Goal: Task Accomplishment & Management: Use online tool/utility

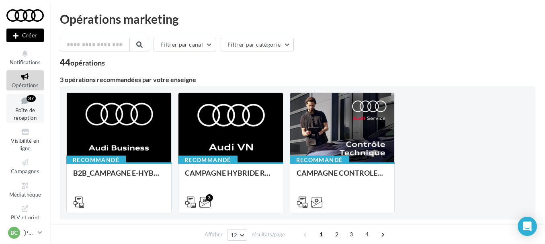
click at [23, 100] on icon at bounding box center [25, 100] width 33 height 11
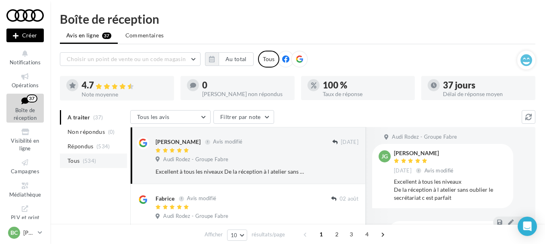
click at [68, 162] on span "Tous" at bounding box center [73, 161] width 12 height 8
click at [211, 58] on icon "button" at bounding box center [212, 59] width 6 height 6
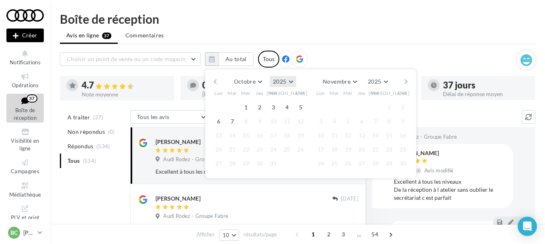
click at [289, 81] on button "2025" at bounding box center [282, 81] width 26 height 11
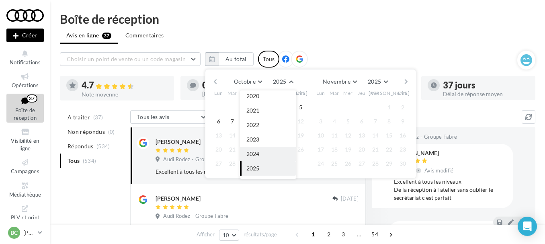
click at [258, 153] on span "2024" at bounding box center [252, 153] width 13 height 7
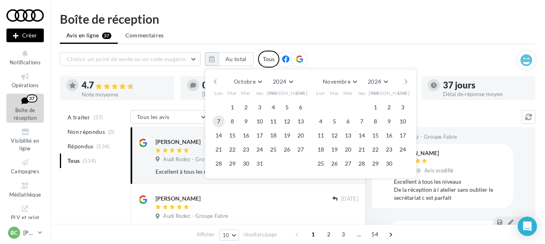
click at [219, 119] on button "7" at bounding box center [218, 121] width 12 height 12
click at [357, 81] on button "Novembre" at bounding box center [339, 81] width 41 height 11
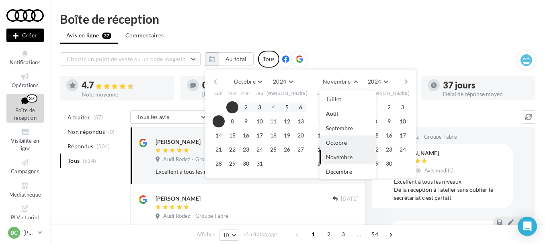
click at [333, 141] on span "Octobre" at bounding box center [336, 142] width 21 height 7
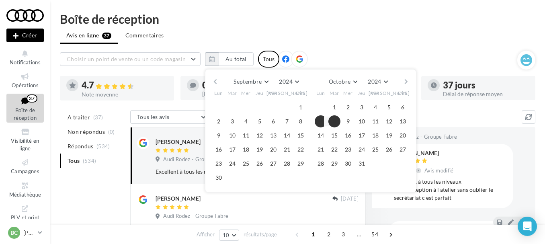
click at [333, 122] on button "8" at bounding box center [334, 121] width 12 height 12
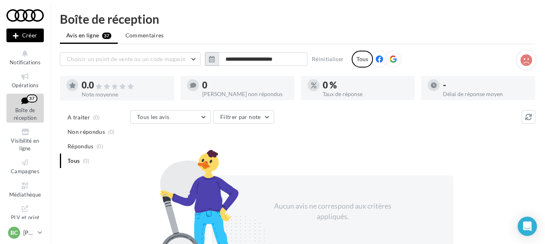
click at [209, 57] on icon "button" at bounding box center [212, 59] width 6 height 6
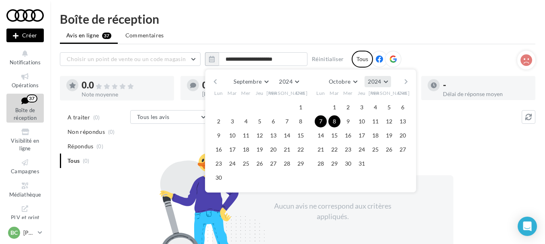
click at [389, 81] on button "2024" at bounding box center [377, 81] width 26 height 11
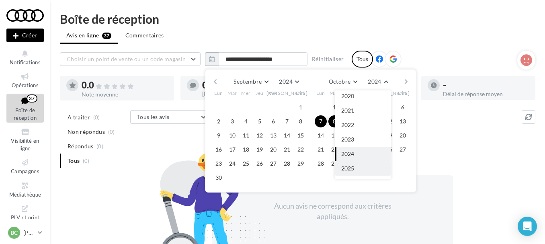
click at [353, 163] on button "2025" at bounding box center [363, 168] width 56 height 14
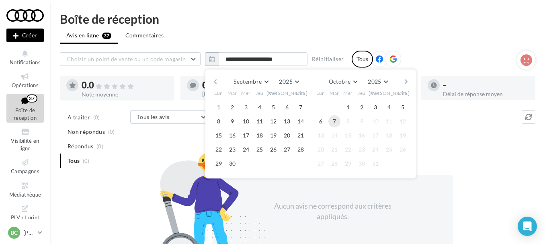
click at [332, 119] on button "7" at bounding box center [334, 121] width 12 height 12
click at [323, 57] on button "Réinitialiser" at bounding box center [327, 59] width 39 height 10
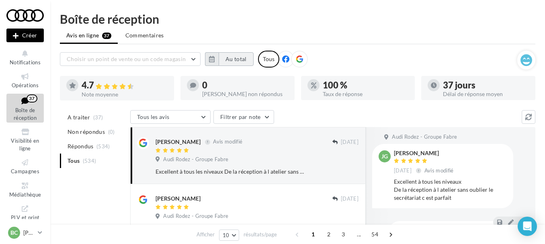
click at [233, 58] on button "Au total" at bounding box center [235, 59] width 35 height 14
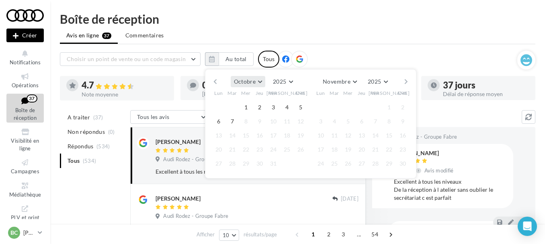
click at [261, 81] on button "Octobre" at bounding box center [248, 81] width 35 height 11
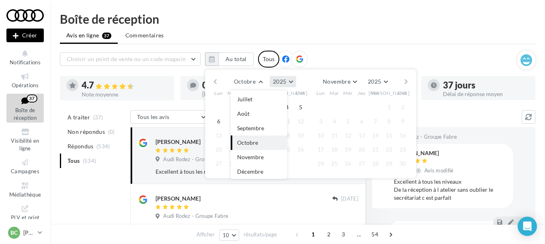
click at [290, 83] on button "2025" at bounding box center [282, 81] width 26 height 11
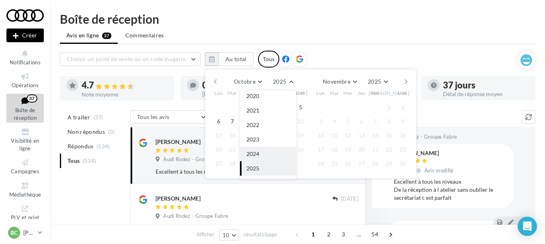
click at [265, 151] on button "2024" at bounding box center [268, 154] width 56 height 14
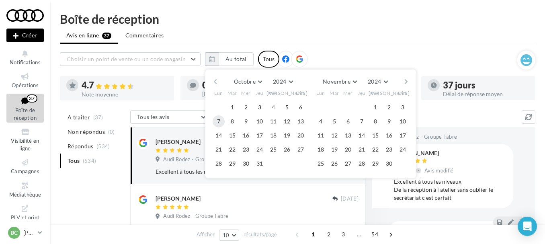
click at [221, 122] on button "7" at bounding box center [218, 121] width 12 height 12
click at [357, 80] on button "Novembre" at bounding box center [339, 81] width 41 height 11
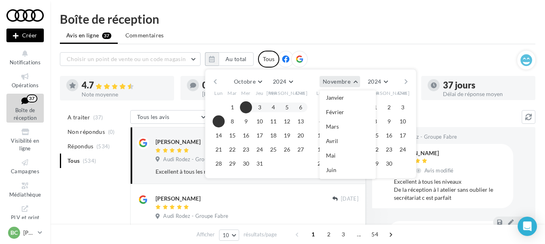
scroll to position [85, 0]
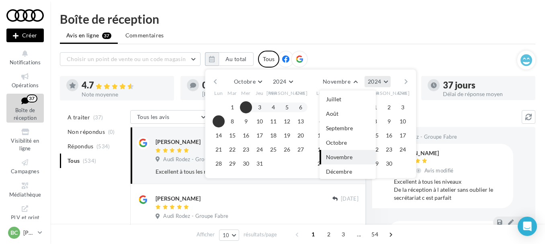
click at [384, 79] on button "2024" at bounding box center [377, 81] width 26 height 11
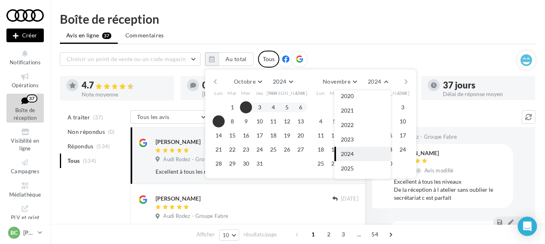
drag, startPoint x: 347, startPoint y: 169, endPoint x: 348, endPoint y: 157, distance: 12.1
click at [347, 169] on span "2025" at bounding box center [347, 168] width 13 height 7
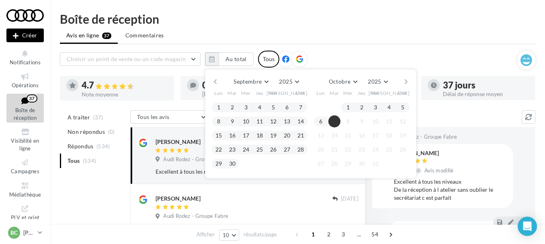
click at [339, 119] on button "7" at bounding box center [334, 121] width 12 height 12
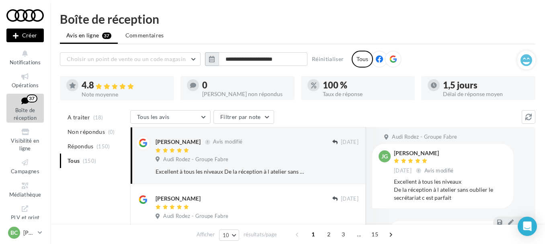
click at [212, 61] on icon "button" at bounding box center [212, 59] width 6 height 6
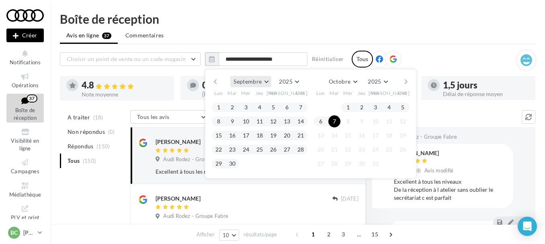
click at [263, 82] on button "Septembre" at bounding box center [250, 81] width 41 height 11
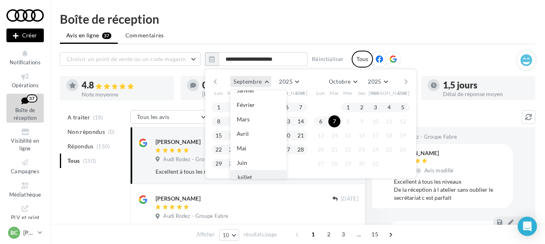
scroll to position [5, 0]
click at [267, 82] on button "Septembre" at bounding box center [250, 81] width 41 height 11
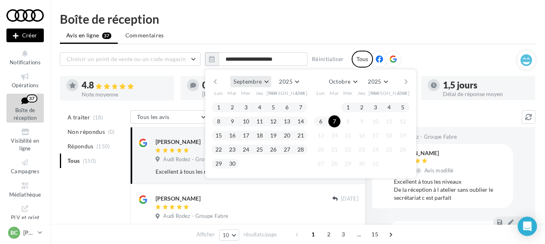
click at [260, 81] on span "Septembre" at bounding box center [247, 81] width 28 height 7
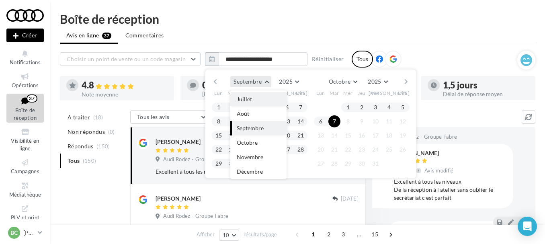
scroll to position [45, 0]
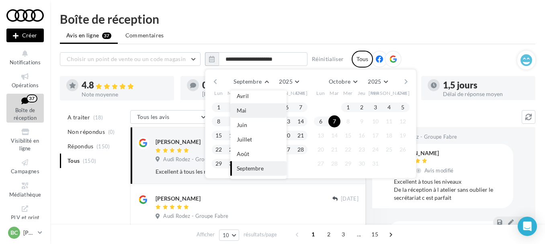
click at [251, 113] on button "Mai" at bounding box center [258, 110] width 56 height 14
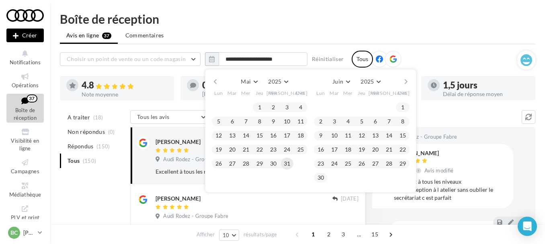
click at [286, 163] on button "31" at bounding box center [287, 163] width 12 height 12
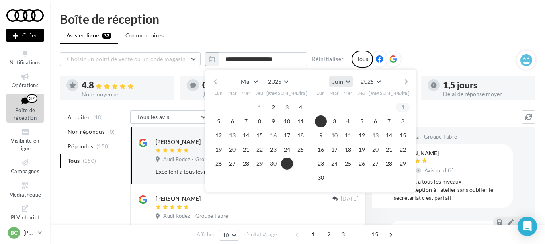
click at [349, 83] on button "Juin" at bounding box center [341, 81] width 24 height 11
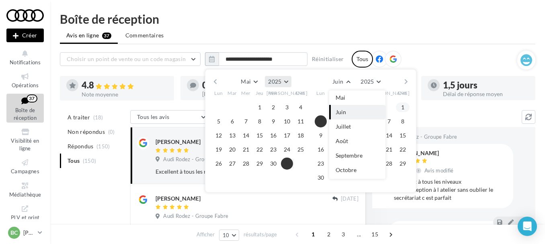
click at [284, 82] on button "2025" at bounding box center [278, 81] width 26 height 11
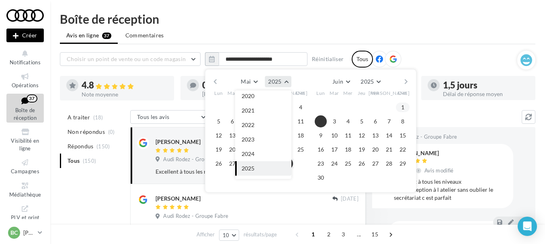
click at [284, 82] on button "2025" at bounding box center [278, 81] width 26 height 11
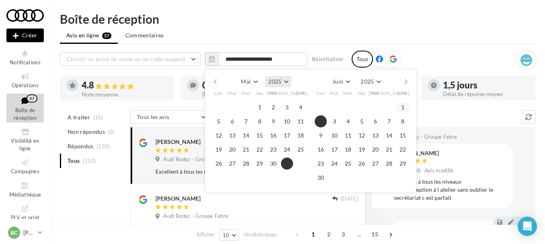
click at [284, 82] on button "2025" at bounding box center [278, 81] width 26 height 11
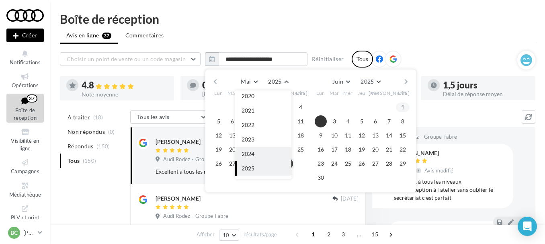
click at [252, 149] on button "2024" at bounding box center [263, 154] width 56 height 14
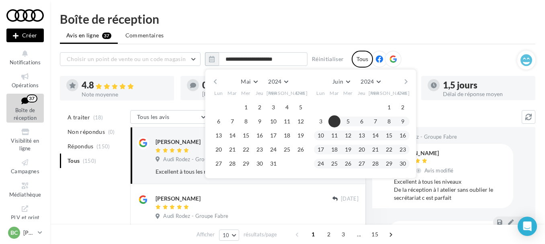
drag, startPoint x: 271, startPoint y: 162, endPoint x: 345, endPoint y: 108, distance: 91.6
click at [344, 109] on div "Lun Mar Mer Jeu Ven Sam Dim 1 2 3 4 5 6 7 8 9 10 11 12 13 14 15 16 17 18 19 20 …" at bounding box center [311, 129] width 198 height 84
click at [256, 82] on button "Mai" at bounding box center [248, 81] width 23 height 11
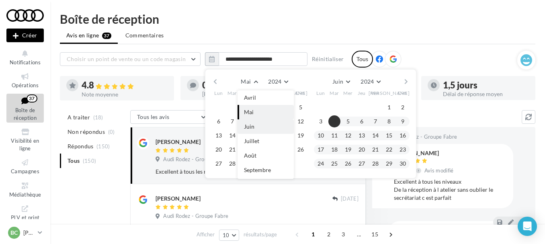
click at [249, 125] on span "Juin" at bounding box center [249, 126] width 10 height 7
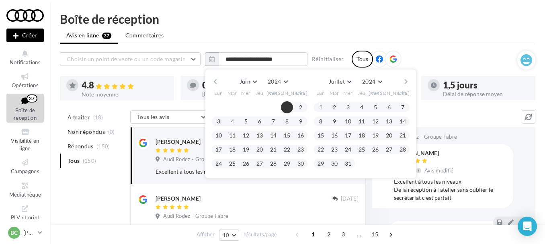
click at [286, 108] on button "1" at bounding box center [287, 107] width 12 height 12
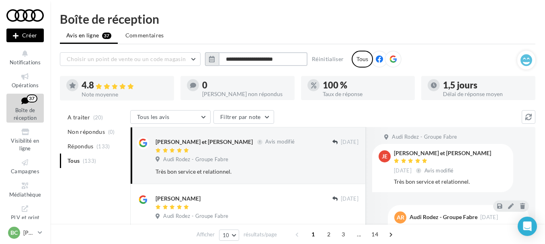
click at [240, 60] on input "**********" at bounding box center [262, 59] width 89 height 14
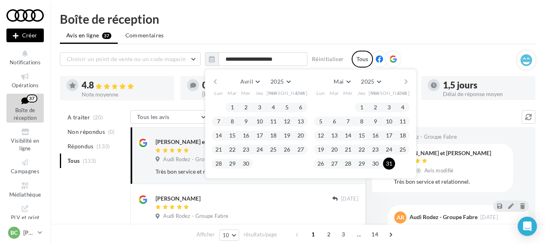
click at [281, 41] on ul "Avis en ligne 37 Commentaires" at bounding box center [297, 36] width 475 height 16
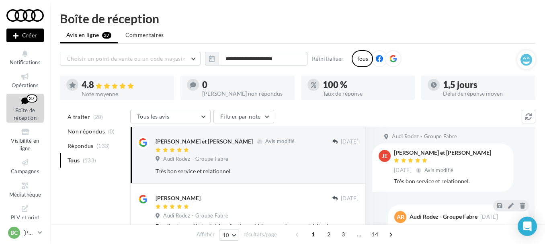
scroll to position [0, 0]
click at [254, 115] on button "Filtrer par note" at bounding box center [243, 117] width 61 height 14
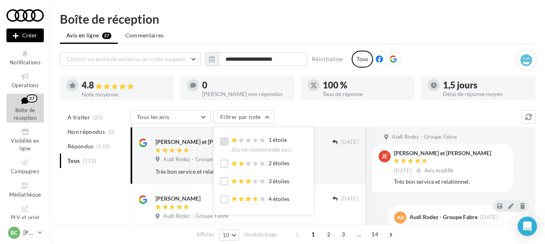
click at [225, 143] on label at bounding box center [224, 141] width 8 height 8
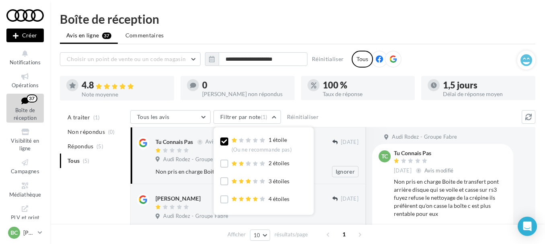
click at [166, 163] on div "Audi Rodez - Groupe Fabre" at bounding box center [256, 160] width 203 height 9
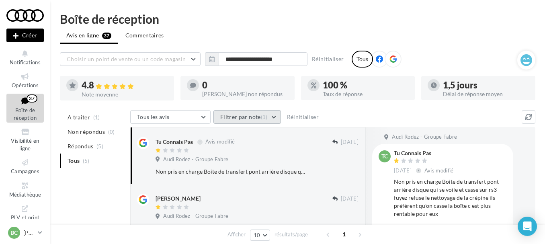
click at [238, 114] on button "Filtrer par note (1)" at bounding box center [246, 117] width 67 height 14
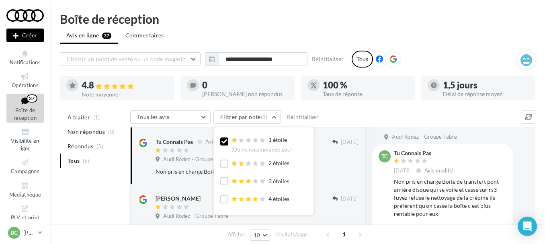
click at [224, 140] on icon at bounding box center [224, 142] width 6 height 6
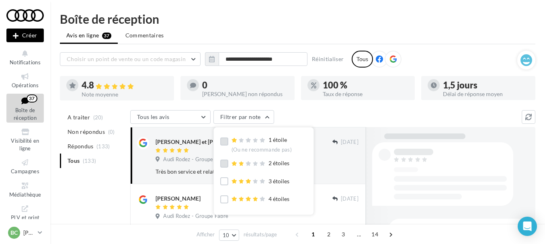
click at [223, 162] on label at bounding box center [224, 163] width 8 height 8
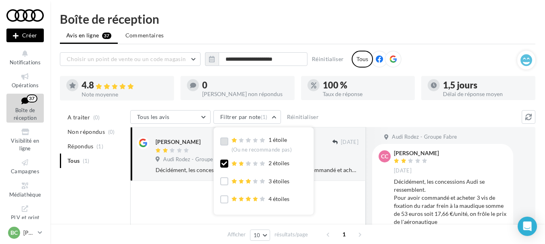
click at [223, 163] on icon at bounding box center [224, 164] width 6 height 6
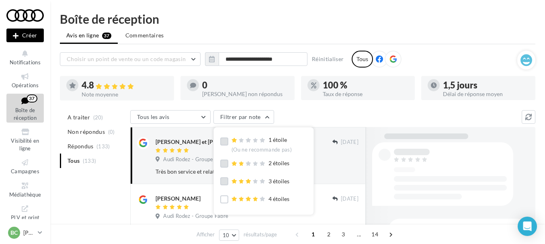
click at [222, 180] on label at bounding box center [224, 181] width 8 height 8
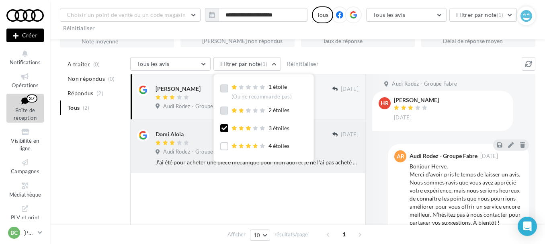
scroll to position [80, 0]
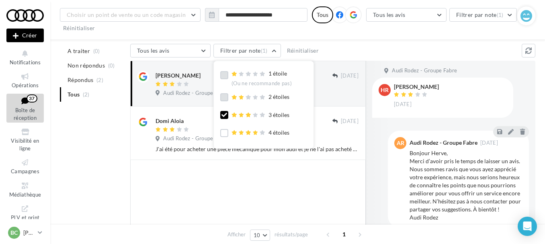
click at [224, 114] on icon at bounding box center [224, 115] width 6 height 6
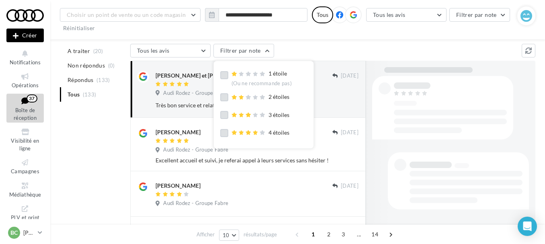
click at [223, 130] on label at bounding box center [224, 133] width 8 height 8
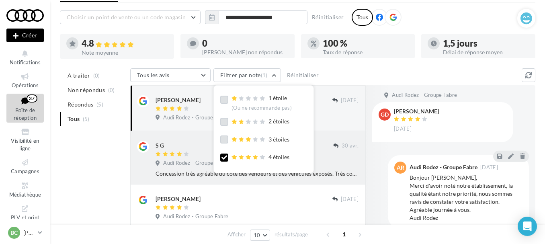
scroll to position [37, 0]
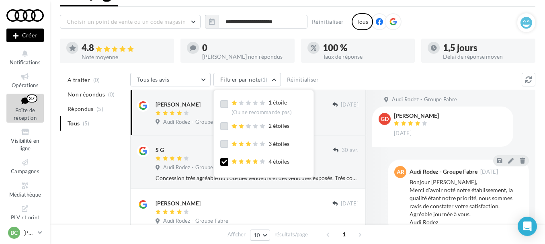
click at [221, 164] on icon at bounding box center [224, 162] width 6 height 6
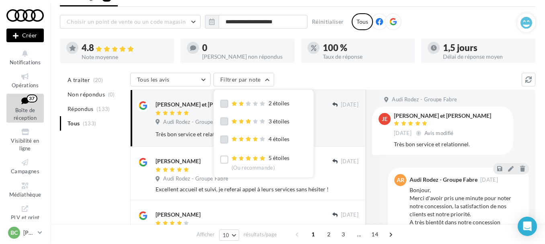
scroll to position [23, 0]
click at [222, 160] on label at bounding box center [224, 159] width 8 height 8
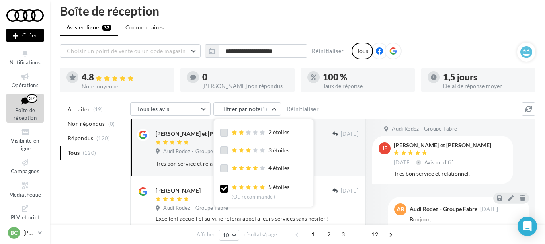
scroll to position [0, 0]
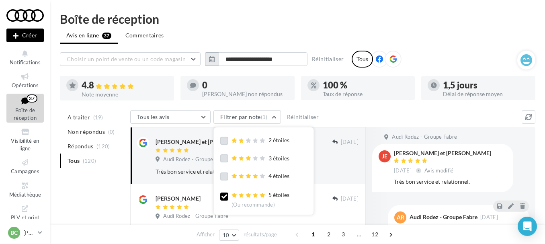
click at [216, 60] on button "button" at bounding box center [212, 59] width 14 height 14
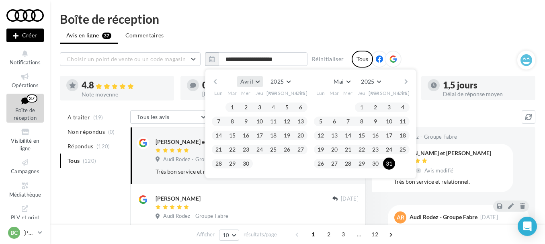
click at [257, 83] on button "Avril" at bounding box center [250, 81] width 26 height 11
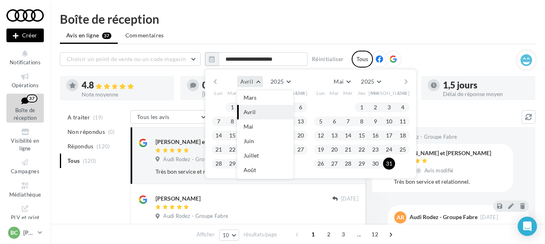
click at [256, 81] on button "Avril" at bounding box center [250, 81] width 26 height 11
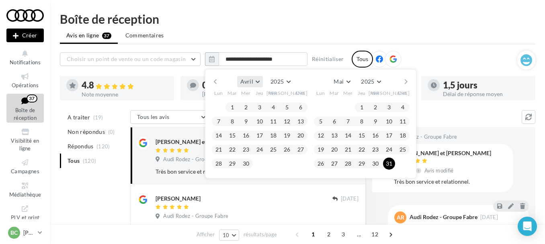
click at [256, 82] on button "Avril" at bounding box center [250, 81] width 26 height 11
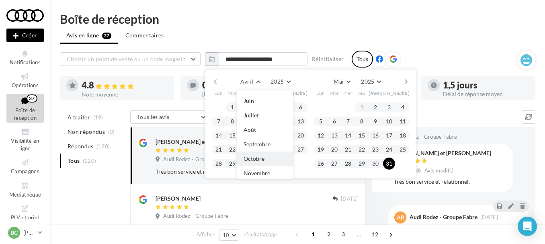
click at [249, 158] on span "Octobre" at bounding box center [253, 158] width 21 height 7
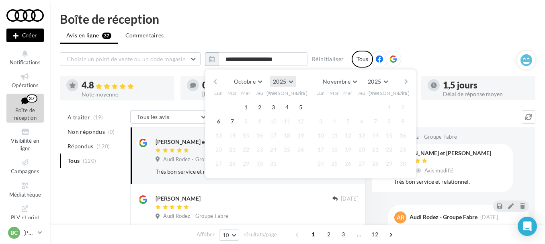
click at [290, 79] on button "2025" at bounding box center [282, 81] width 26 height 11
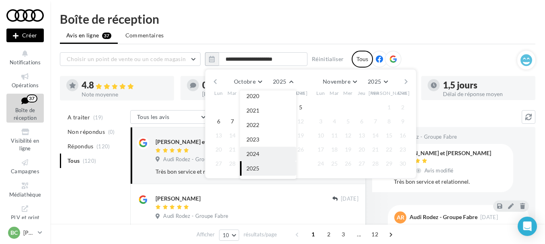
click at [258, 150] on button "2024" at bounding box center [268, 154] width 56 height 14
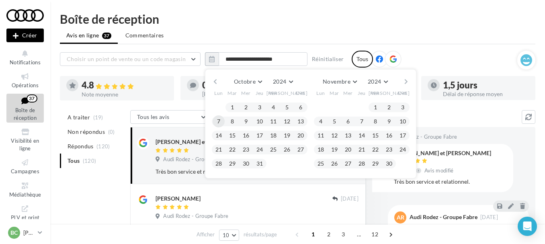
click at [217, 121] on button "7" at bounding box center [218, 121] width 12 height 12
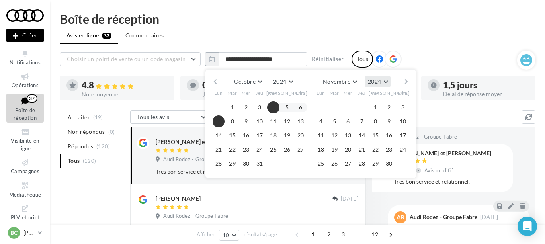
click at [387, 82] on button "2024" at bounding box center [377, 81] width 26 height 11
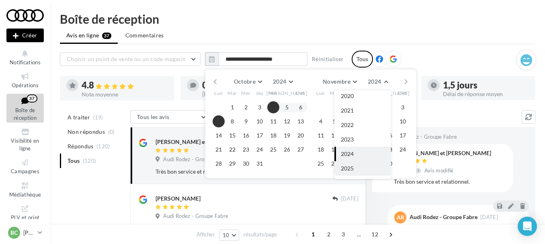
click at [352, 168] on span "2025" at bounding box center [347, 168] width 13 height 7
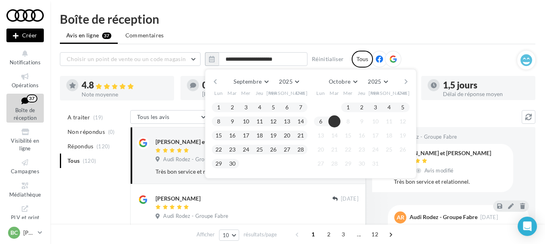
click at [333, 116] on button "7" at bounding box center [334, 121] width 12 height 12
